Goal: Task Accomplishment & Management: Manage account settings

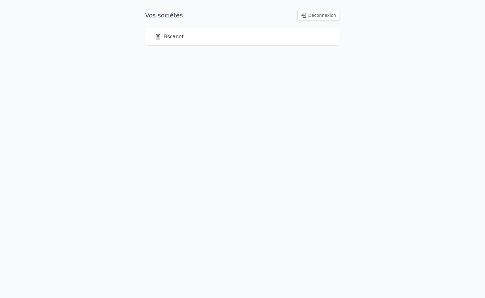
click at [167, 38] on link "Fiscanet" at bounding box center [169, 36] width 29 height 7
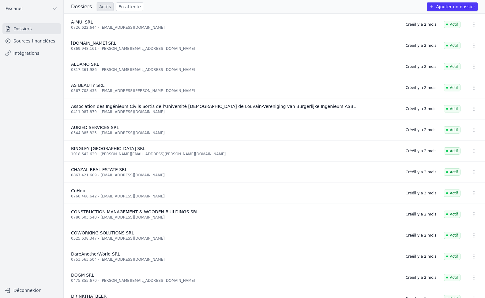
click at [22, 53] on link "Intégrations" at bounding box center [31, 53] width 58 height 11
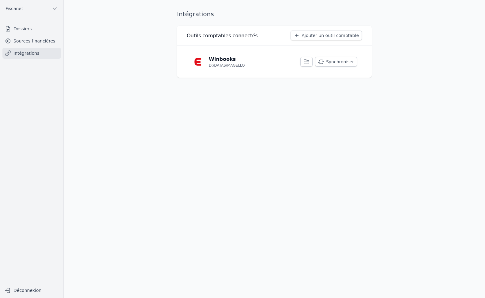
click at [328, 60] on button "Synchroniser" at bounding box center [336, 62] width 42 height 10
click at [219, 58] on p "Winbooks" at bounding box center [222, 59] width 27 height 7
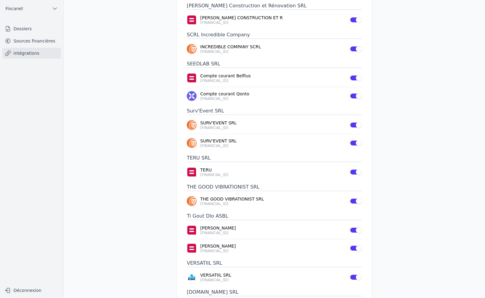
scroll to position [1394, 0]
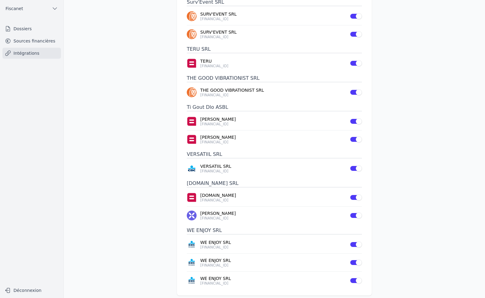
click at [24, 41] on link "Sources financières" at bounding box center [31, 40] width 58 height 11
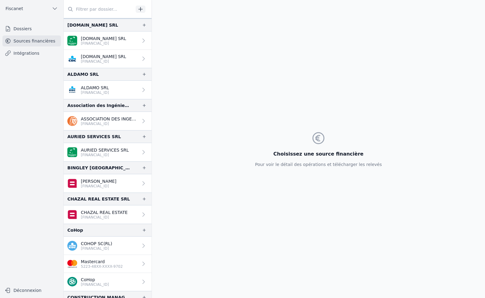
scroll to position [61, 0]
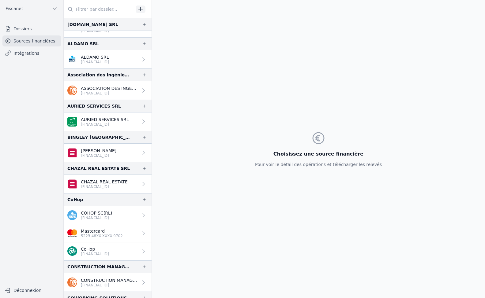
click at [25, 29] on link "Dossiers" at bounding box center [31, 28] width 58 height 11
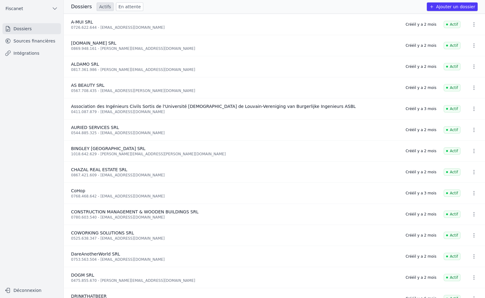
click at [32, 43] on link "Sources financières" at bounding box center [31, 40] width 58 height 11
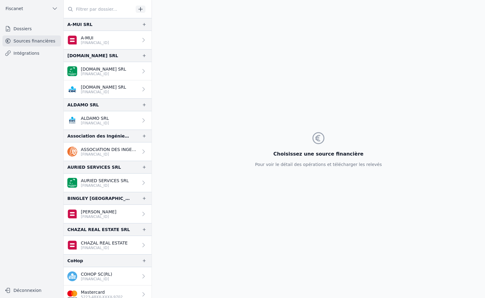
click at [24, 28] on link "Dossiers" at bounding box center [31, 28] width 58 height 11
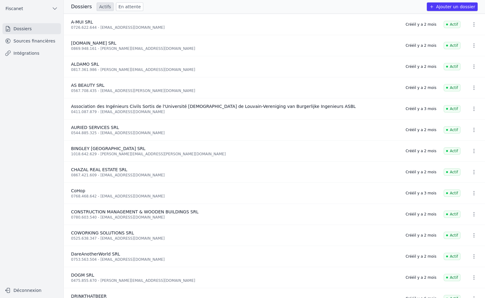
click at [471, 89] on icon "button" at bounding box center [474, 88] width 6 height 6
click at [95, 87] on div at bounding box center [242, 149] width 485 height 298
click at [95, 87] on span "AS BEAUTY SRL" at bounding box center [87, 85] width 33 height 5
click at [39, 42] on link "Sources financières" at bounding box center [31, 40] width 58 height 11
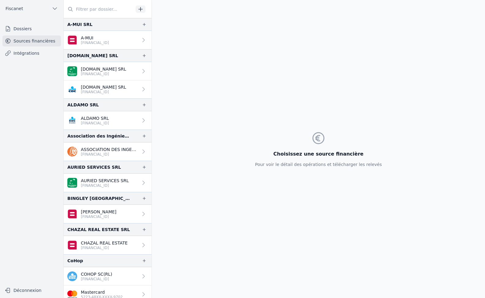
click at [32, 30] on link "Dossiers" at bounding box center [31, 28] width 58 height 11
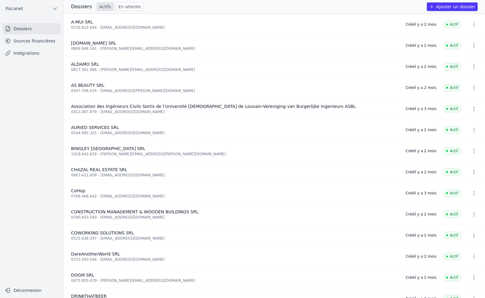
click at [473, 66] on icon "button" at bounding box center [474, 67] width 6 height 6
click at [27, 43] on div at bounding box center [242, 149] width 485 height 298
click at [35, 42] on link "Sources financières" at bounding box center [31, 40] width 58 height 11
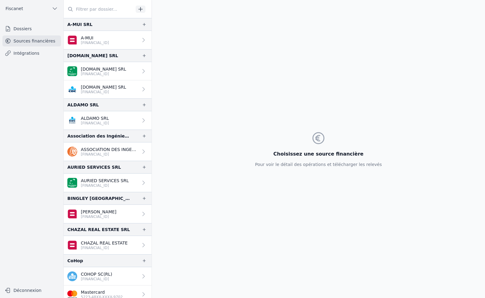
click at [141, 120] on icon at bounding box center [143, 120] width 6 height 6
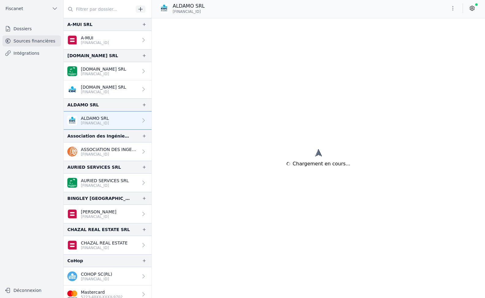
click at [472, 9] on icon at bounding box center [472, 8] width 6 height 6
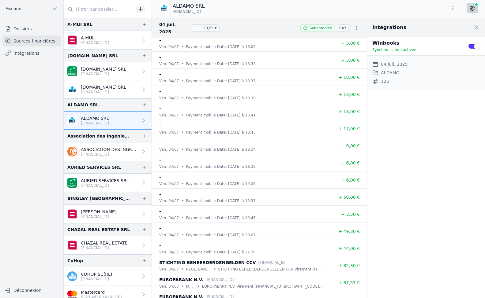
scroll to position [14869, 0]
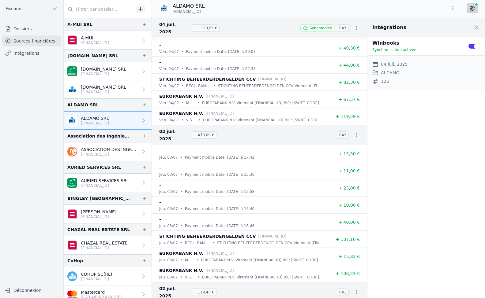
click at [354, 132] on icon "button" at bounding box center [356, 135] width 6 height 6
click at [339, 131] on link "Télécharger les CODA" at bounding box center [336, 127] width 56 height 11
click at [353, 289] on icon "button" at bounding box center [356, 292] width 6 height 6
click at [345, 276] on link "Télécharger les CODA" at bounding box center [336, 277] width 56 height 11
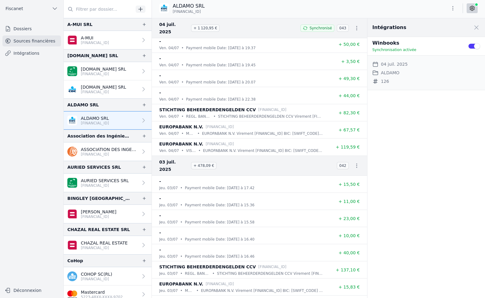
scroll to position [14777, 0]
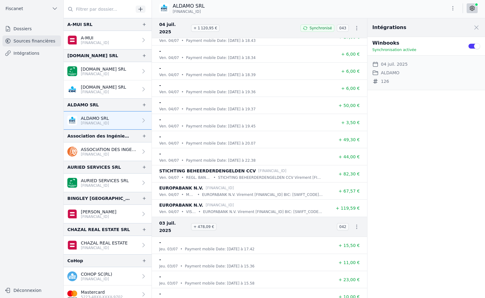
click at [472, 46] on button "Use setting" at bounding box center [473, 46] width 12 height 6
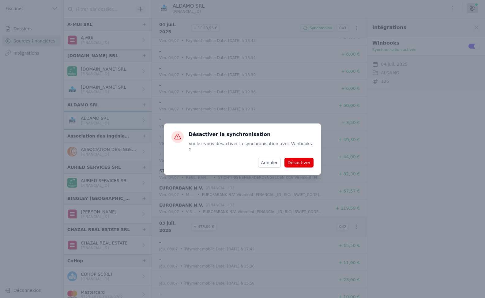
click at [296, 161] on button "Désactiver" at bounding box center [298, 163] width 29 height 10
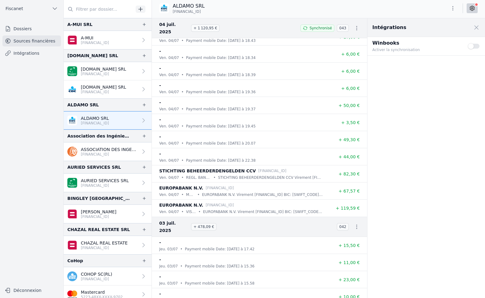
click at [478, 48] on button "Use setting" at bounding box center [473, 46] width 12 height 6
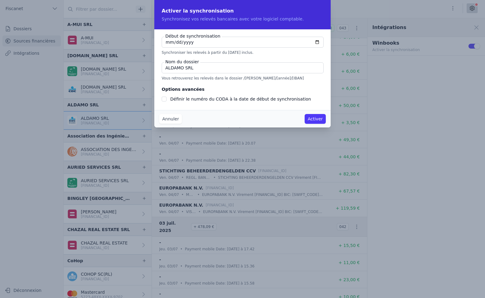
click at [266, 5] on div "Activer la synchronisation Synchronisez vos relevés bancaires avec votre logici…" at bounding box center [242, 14] width 176 height 29
click at [261, 5] on div "Activer la synchronisation Synchronisez vos relevés bancaires avec votre logici…" at bounding box center [242, 14] width 176 height 29
click at [166, 40] on input "[DATE]" at bounding box center [243, 42] width 162 height 11
type input "[DATE]"
checkbox input "false"
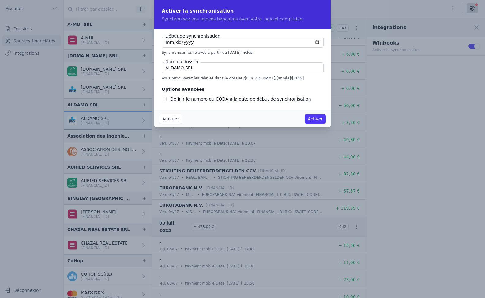
type input "[DATE]"
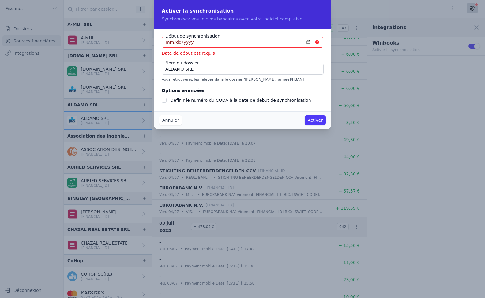
type input "[DATE]"
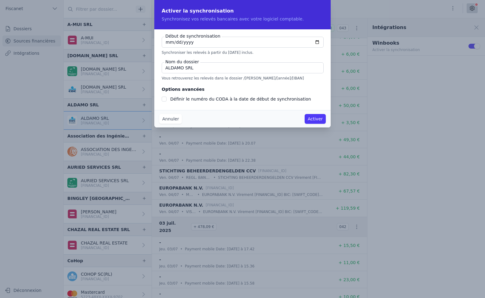
click at [202, 67] on input "ALDAMO SRL" at bounding box center [243, 67] width 162 height 11
type input "ALDAMO KBC"
click at [312, 116] on button "Activer" at bounding box center [314, 119] width 21 height 10
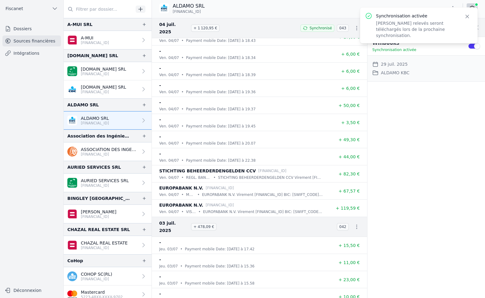
click at [22, 56] on link "Intégrations" at bounding box center [31, 53] width 58 height 11
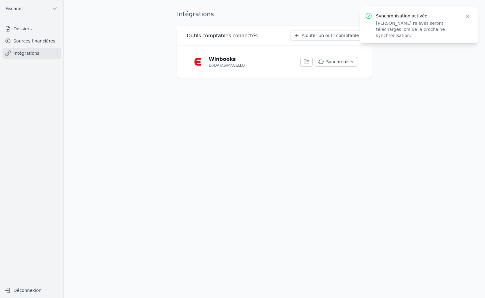
click at [347, 61] on button "Synchroniser" at bounding box center [336, 62] width 42 height 10
click at [24, 43] on link "Sources financières" at bounding box center [31, 40] width 58 height 11
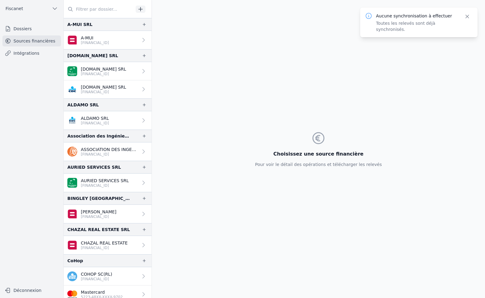
click at [103, 118] on p "ALDAMO SRL" at bounding box center [95, 118] width 28 height 6
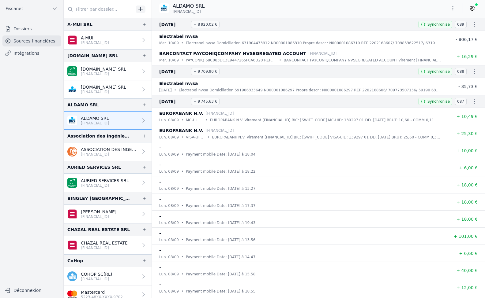
click at [106, 117] on p "ALDAMO SRL" at bounding box center [95, 118] width 28 height 6
click at [117, 149] on p "ASSOCIATION DES INGENIEURS CIVIL ASBL A.I.L.V." at bounding box center [109, 150] width 57 height 6
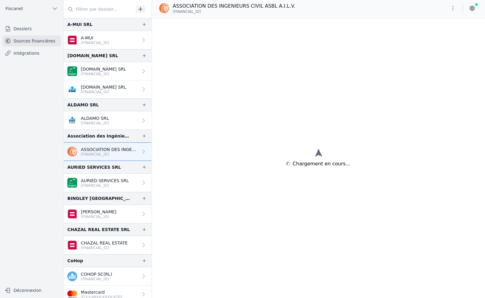
click at [109, 118] on p "ALDAMO SRL" at bounding box center [95, 118] width 28 height 6
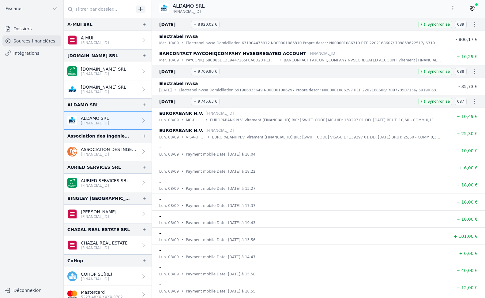
click at [472, 23] on icon "button" at bounding box center [474, 24] width 6 height 6
click at [472, 11] on div at bounding box center [242, 149] width 485 height 298
click at [472, 10] on icon at bounding box center [472, 8] width 4 height 5
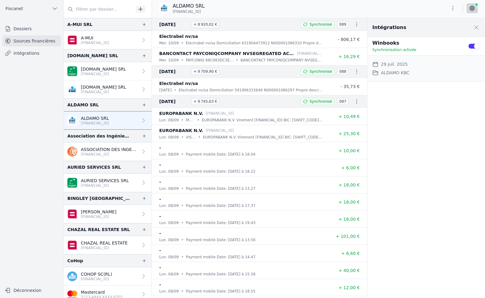
click at [473, 49] on button "Use setting" at bounding box center [473, 46] width 12 height 6
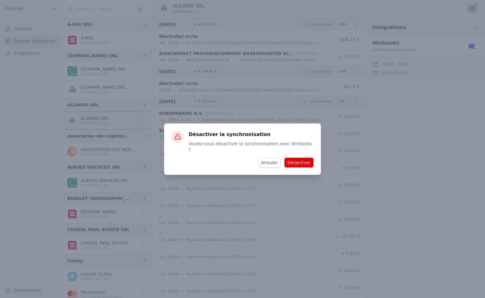
click at [305, 161] on button "Désactiver" at bounding box center [298, 163] width 29 height 10
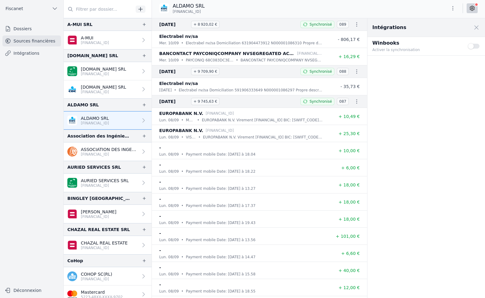
click at [475, 44] on button "Use setting" at bounding box center [473, 46] width 12 height 6
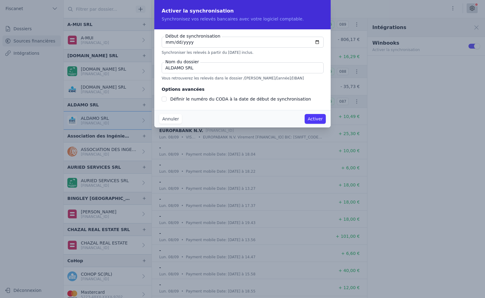
click at [166, 42] on input "[DATE]" at bounding box center [243, 42] width 162 height 11
type input "[DATE]"
checkbox input "false"
type input "[DATE]"
click at [197, 68] on input "ALDAMO SRL" at bounding box center [243, 67] width 162 height 11
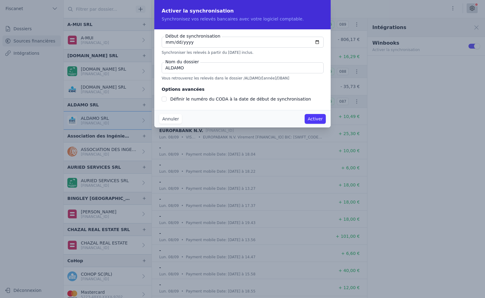
type input "ALDAMO"
click at [321, 121] on button "Activer" at bounding box center [314, 119] width 21 height 10
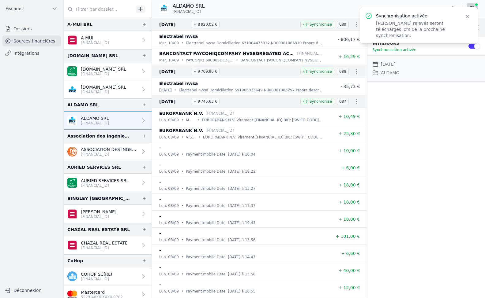
click at [19, 32] on link "Dossiers" at bounding box center [31, 28] width 58 height 11
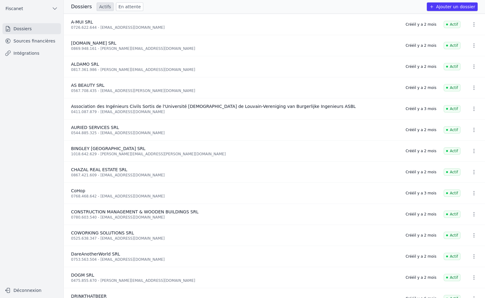
click at [471, 89] on icon "button" at bounding box center [474, 88] width 6 height 6
click at [139, 85] on div at bounding box center [242, 149] width 485 height 298
click at [24, 41] on link "Sources financières" at bounding box center [31, 40] width 58 height 11
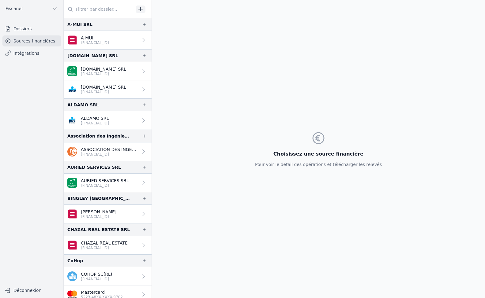
click at [102, 122] on p "[FINANCIAL_ID]" at bounding box center [95, 123] width 28 height 5
